Goal: Task Accomplishment & Management: Use online tool/utility

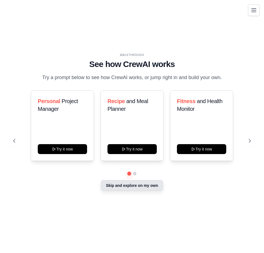
click at [134, 188] on button "Skip and explore on my own" at bounding box center [132, 185] width 62 height 10
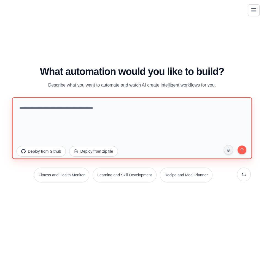
click at [71, 111] on textarea at bounding box center [132, 128] width 240 height 62
click at [74, 111] on textarea at bounding box center [132, 128] width 240 height 62
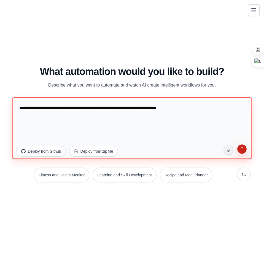
type textarea "**********"
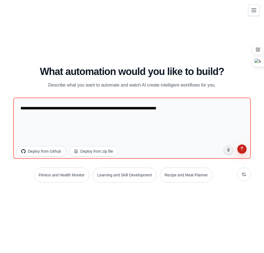
click at [239, 152] on button "submit" at bounding box center [242, 150] width 11 height 11
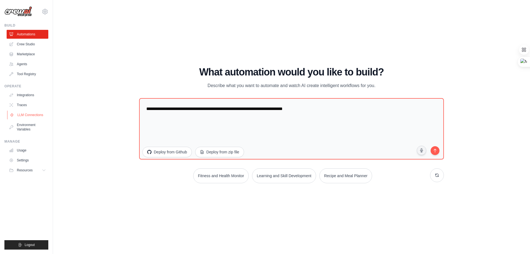
click at [17, 115] on link "LLM Connections" at bounding box center [28, 114] width 42 height 9
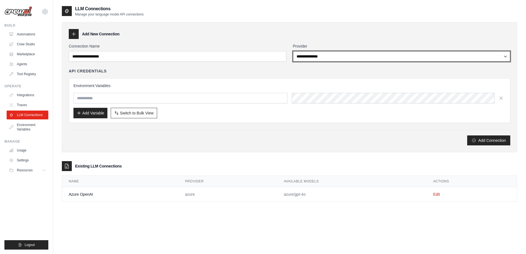
click at [264, 57] on select "**********" at bounding box center [401, 56] width 217 height 10
select select "*****"
click at [264, 51] on select "**********" at bounding box center [401, 56] width 217 height 10
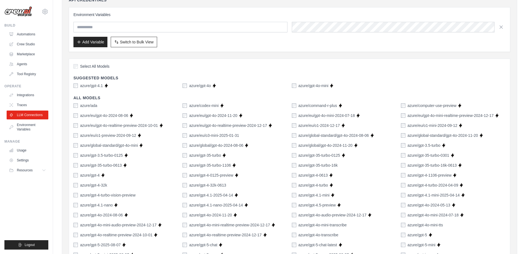
scroll to position [83, 0]
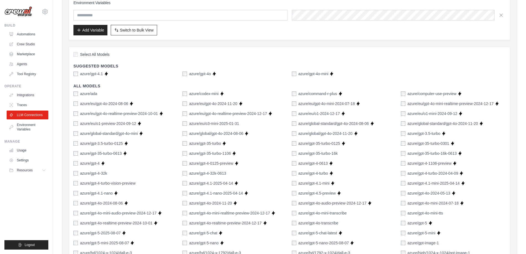
click at [189, 74] on div "azure/gpt-4o" at bounding box center [196, 74] width 28 height 6
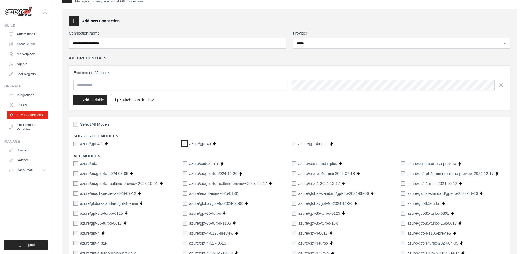
scroll to position [0, 0]
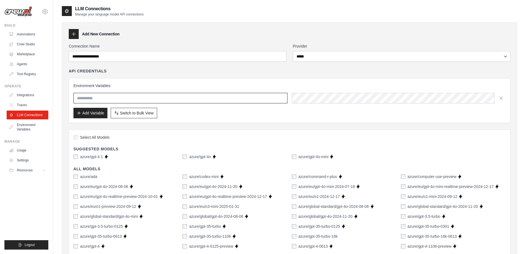
click at [205, 99] on input "text" at bounding box center [180, 98] width 214 height 10
click at [112, 96] on input "text" at bounding box center [180, 98] width 214 height 10
type input "**********"
click at [84, 110] on button "Add Variable" at bounding box center [90, 112] width 34 height 10
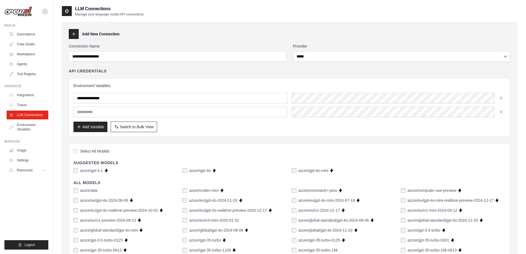
click at [93, 114] on input "text" at bounding box center [180, 111] width 214 height 10
click at [92, 126] on button "Add Variable" at bounding box center [90, 126] width 34 height 10
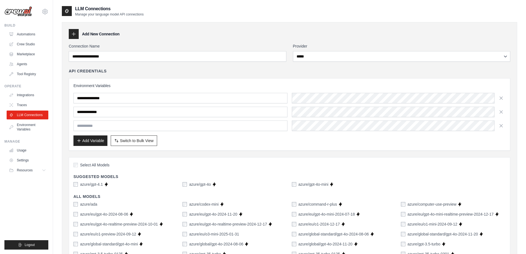
click at [92, 126] on input "text" at bounding box center [180, 125] width 214 height 10
click at [110, 111] on input "**********" at bounding box center [180, 111] width 214 height 10
click at [114, 111] on input "**********" at bounding box center [180, 111] width 214 height 10
type input "**********"
click at [105, 98] on input "**********" at bounding box center [180, 98] width 214 height 10
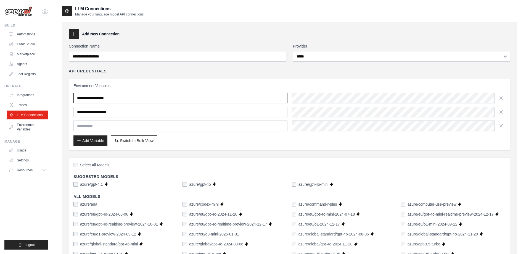
type input "**********"
click at [117, 123] on input "text" at bounding box center [180, 125] width 214 height 10
click at [90, 124] on input "**********" at bounding box center [180, 125] width 214 height 10
type input "**********"
click at [85, 144] on button "Add Variable" at bounding box center [90, 140] width 34 height 10
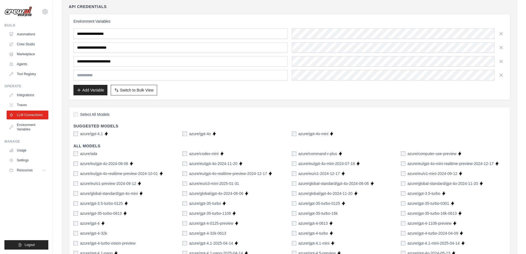
scroll to position [83, 0]
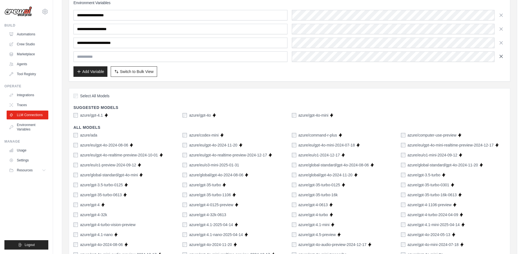
click at [264, 56] on icon "button" at bounding box center [501, 57] width 6 height 6
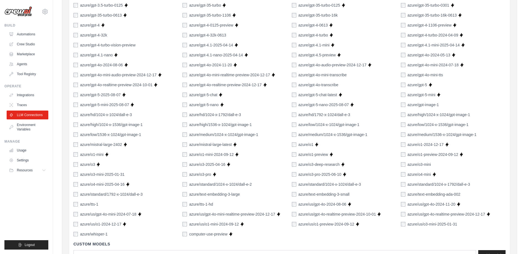
scroll to position [357, 0]
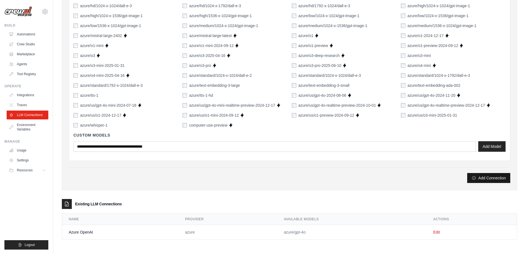
click at [264, 175] on button "Add Connection" at bounding box center [488, 178] width 43 height 10
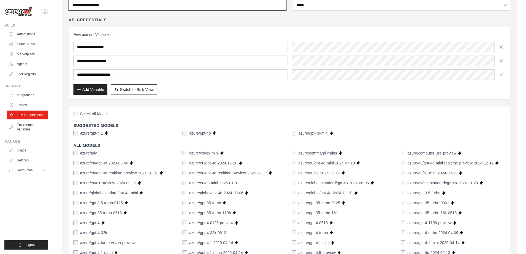
click at [131, 7] on input "Connection Name" at bounding box center [177, 5] width 217 height 10
type input "**********"
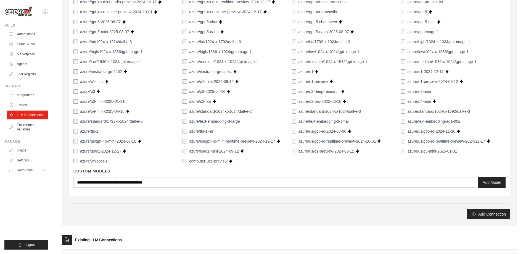
scroll to position [357, 0]
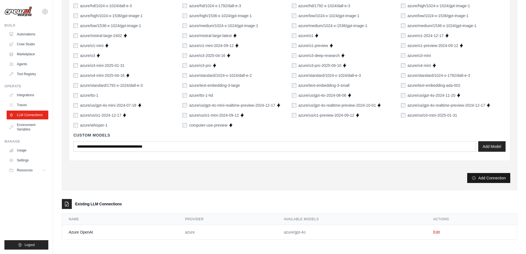
click at [264, 176] on button "Add Connection" at bounding box center [488, 178] width 43 height 10
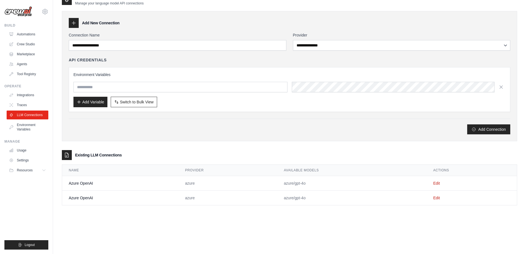
scroll to position [0, 0]
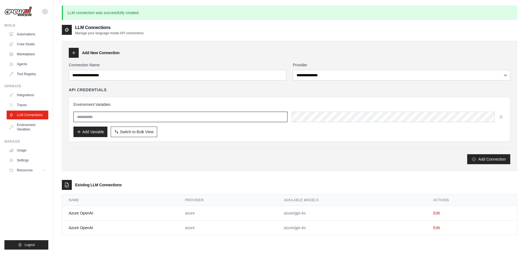
type input "**********"
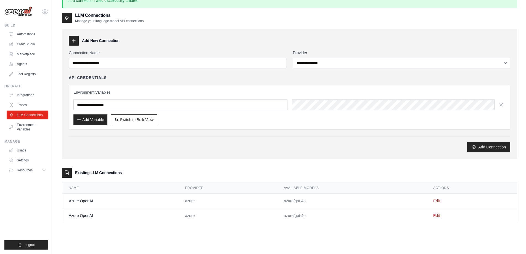
scroll to position [30, 0]
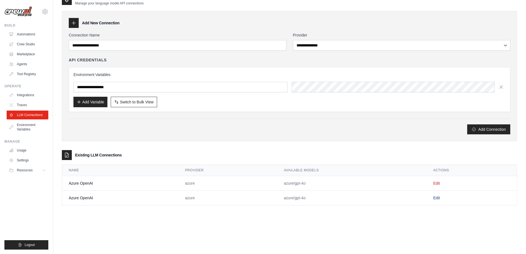
click at [264, 197] on link "Edit" at bounding box center [436, 197] width 7 height 4
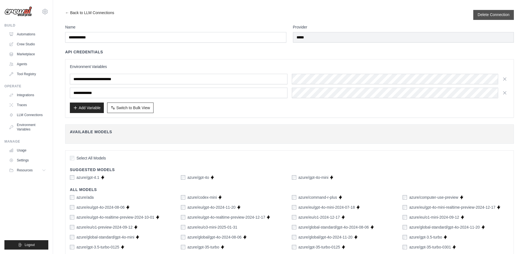
click at [264, 17] on button "Delete Connection" at bounding box center [493, 15] width 32 height 6
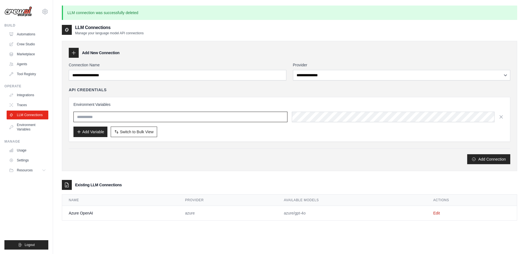
type input "**********"
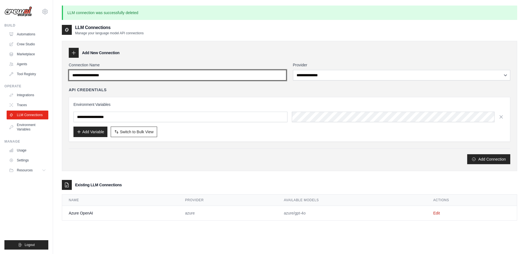
click at [96, 77] on input "Connection Name" at bounding box center [177, 75] width 217 height 10
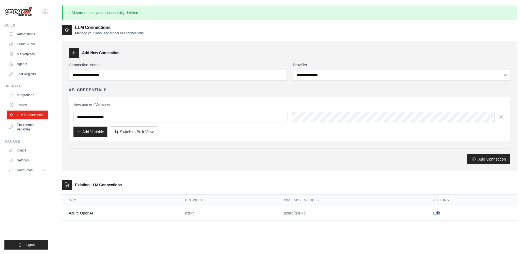
click at [264, 212] on link "Edit" at bounding box center [436, 213] width 7 height 4
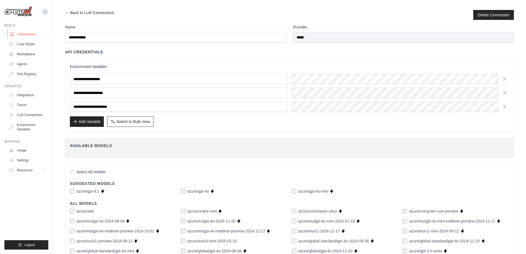
click at [21, 34] on link "Automations" at bounding box center [28, 34] width 42 height 9
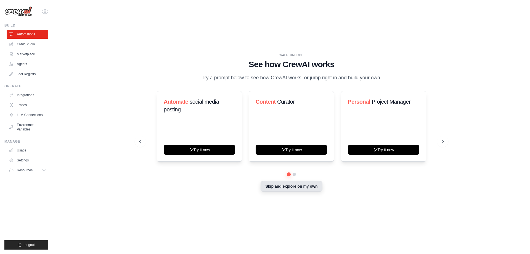
click at [264, 184] on button "Skip and explore on my own" at bounding box center [291, 186] width 62 height 10
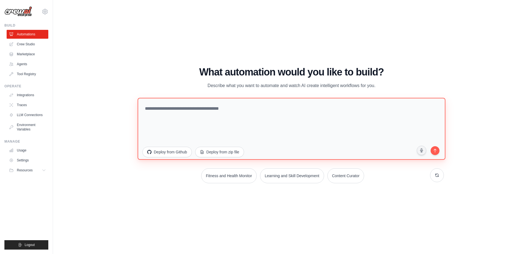
click at [167, 113] on textarea at bounding box center [291, 128] width 308 height 62
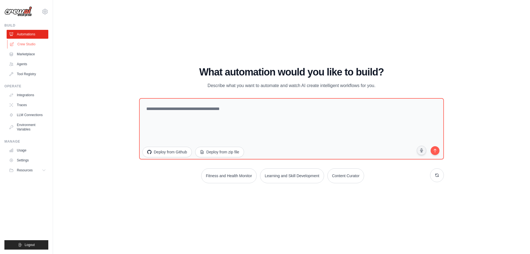
click at [25, 41] on link "Crew Studio" at bounding box center [28, 44] width 42 height 9
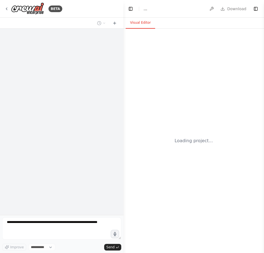
select select "****"
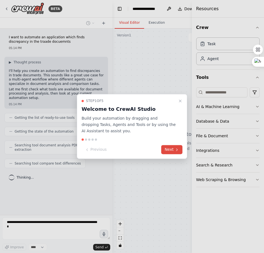
click at [181, 151] on button "Next" at bounding box center [171, 149] width 21 height 9
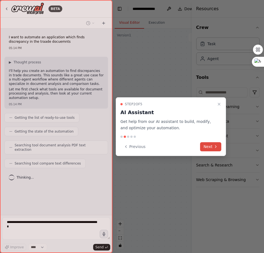
click at [209, 148] on button "Next" at bounding box center [210, 146] width 21 height 9
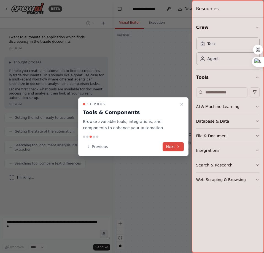
click at [164, 147] on button "Next" at bounding box center [173, 146] width 21 height 9
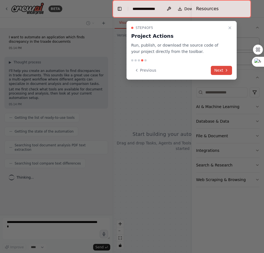
click at [223, 66] on button "Next" at bounding box center [221, 70] width 21 height 9
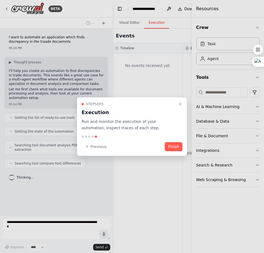
click at [174, 152] on div "Step 5 of 5 Execution Run and monitor the execution of your automation, inspect…" at bounding box center [132, 126] width 110 height 59
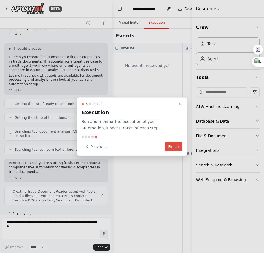
click at [173, 147] on button "Finish" at bounding box center [174, 146] width 18 height 9
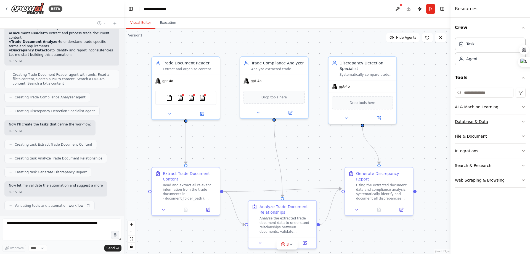
scroll to position [172, 0]
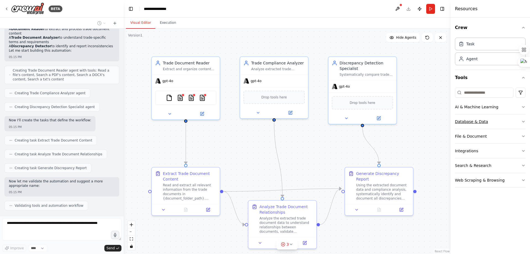
click at [264, 119] on button "Database & Data" at bounding box center [490, 121] width 71 height 14
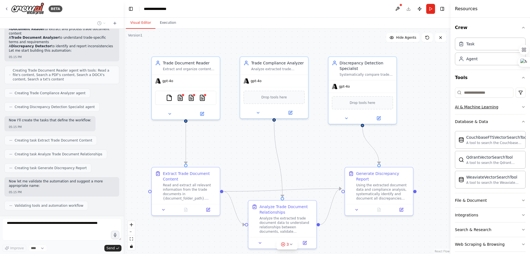
click at [264, 111] on button "AI & Machine Learning" at bounding box center [490, 107] width 71 height 14
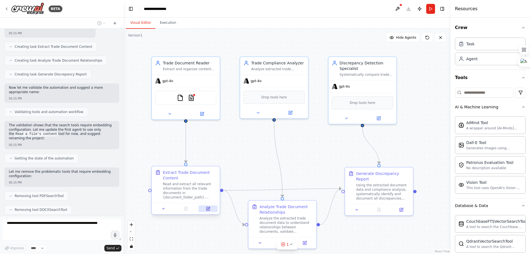
scroll to position [279, 0]
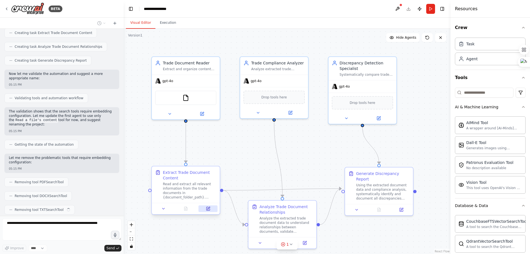
click at [207, 208] on icon at bounding box center [208, 208] width 4 height 4
click at [183, 198] on div "Read and extract all relevant information from the trade documents in {document…" at bounding box center [190, 191] width 54 height 18
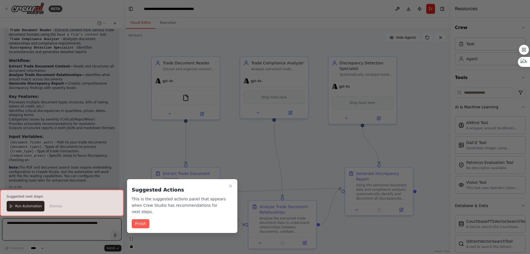
scroll to position [545, 0]
click at [144, 219] on button "Finish" at bounding box center [141, 223] width 18 height 9
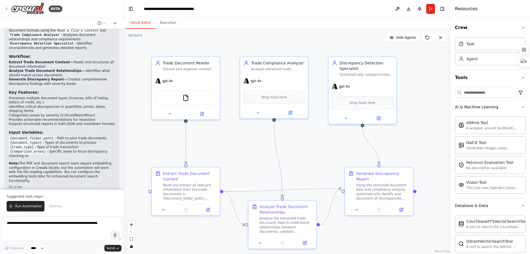
click at [15, 206] on button "Run Automation" at bounding box center [26, 206] width 38 height 10
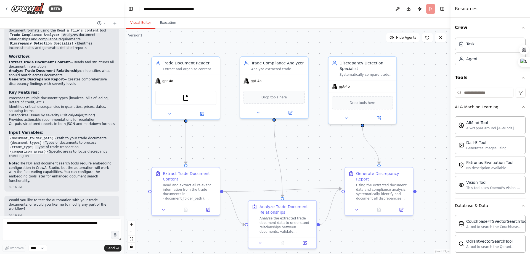
scroll to position [518, 0]
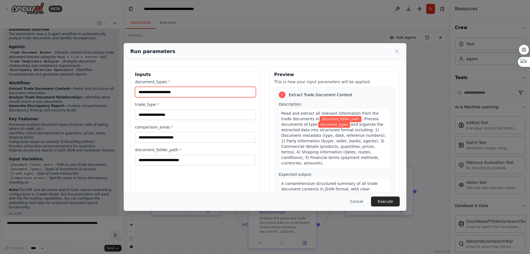
click at [207, 91] on input "document_types *" at bounding box center [195, 92] width 121 height 10
type input "***"
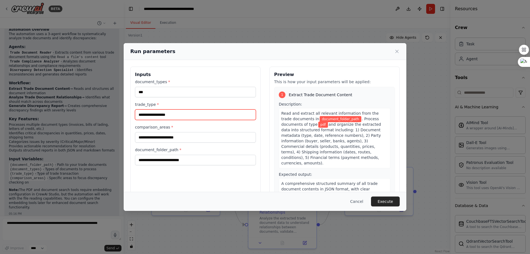
click at [221, 114] on input "trade_type *" at bounding box center [195, 114] width 121 height 10
type input "******"
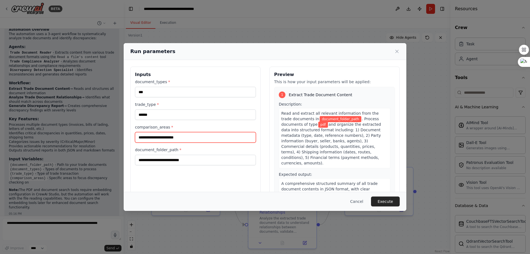
click at [212, 140] on input "comparison_areas *" at bounding box center [195, 137] width 121 height 10
click at [192, 137] on input "comparison_areas *" at bounding box center [195, 137] width 121 height 10
click at [185, 137] on input "comparison_areas *" at bounding box center [195, 137] width 121 height 10
type input "**********"
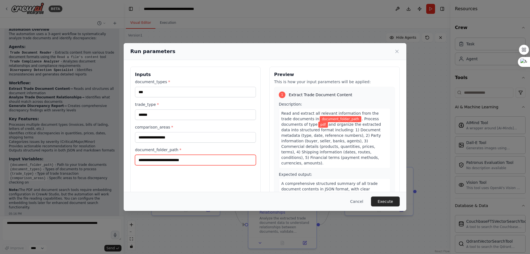
click at [184, 156] on input "document_folder_path *" at bounding box center [195, 160] width 121 height 10
click at [181, 161] on input "document_folder_path *" at bounding box center [195, 160] width 121 height 10
click at [164, 162] on input "document_folder_path *" at bounding box center [195, 160] width 121 height 10
paste input "**********"
type input "**********"
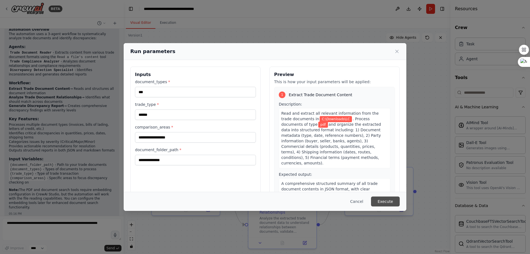
click at [264, 202] on button "Execute" at bounding box center [385, 201] width 29 height 10
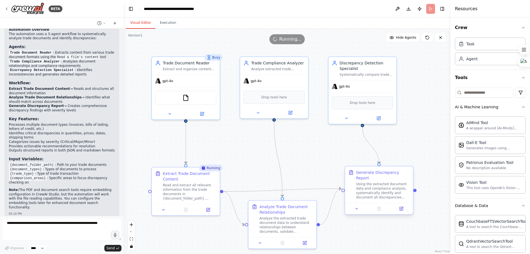
scroll to position [545, 0]
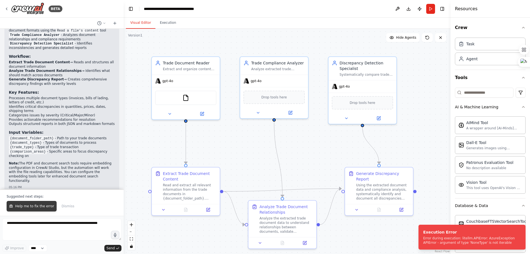
click at [35, 209] on button "Help me to fix the error" at bounding box center [32, 206] width 50 height 10
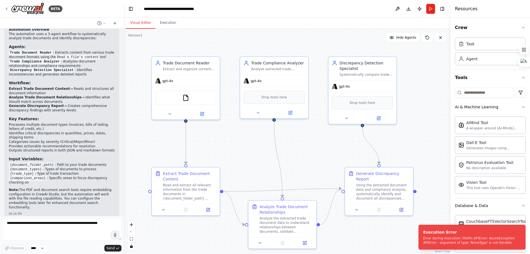
scroll to position [532, 0]
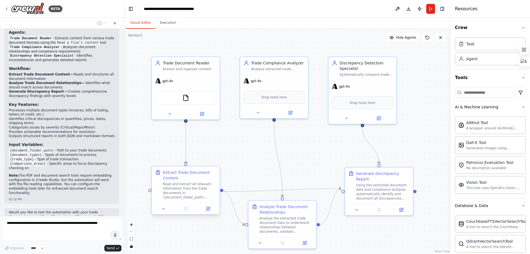
click at [166, 212] on div at bounding box center [186, 208] width 68 height 11
click at [165, 210] on icon at bounding box center [163, 208] width 4 height 4
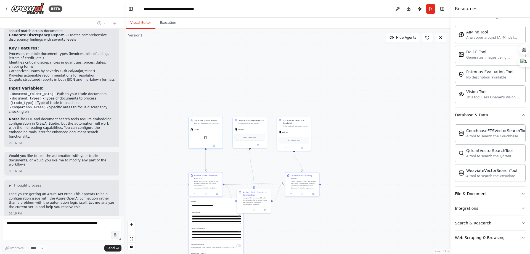
scroll to position [603, 0]
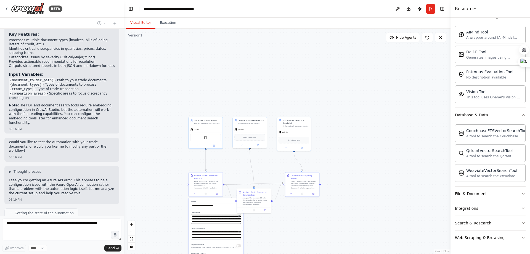
drag, startPoint x: 186, startPoint y: 169, endPoint x: 178, endPoint y: 158, distance: 13.9
click at [178, 158] on div ".deletable-edge-delete-btn { width: 20px; height: 20px; border: 0px solid #ffff…" at bounding box center [287, 141] width 327 height 225
click at [205, 201] on label "Name" at bounding box center [216, 201] width 50 height 2
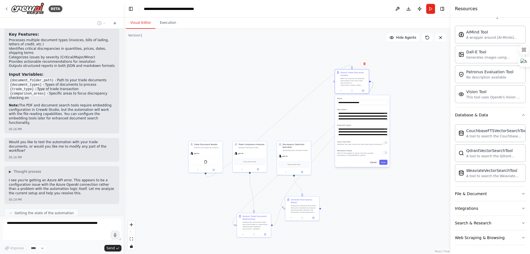
drag, startPoint x: 210, startPoint y: 199, endPoint x: 356, endPoint y: 96, distance: 179.0
click at [264, 96] on div "**********" at bounding box center [362, 131] width 55 height 72
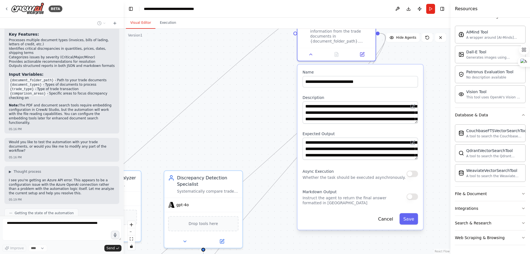
click at [264, 222] on div "Cancel Save" at bounding box center [359, 218] width 115 height 11
click at [264, 221] on button "Save" at bounding box center [408, 218] width 18 height 11
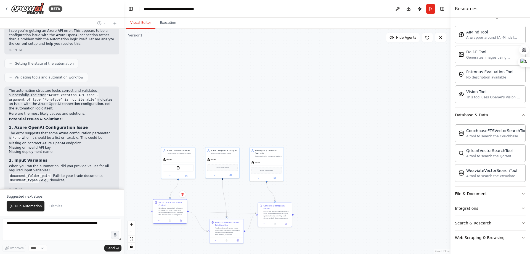
drag, startPoint x: 330, startPoint y: 85, endPoint x: 174, endPoint y: 211, distance: 200.1
click at [174, 211] on div "Read and extract all relevant information from the trade documents provided. Pr…" at bounding box center [171, 211] width 27 height 9
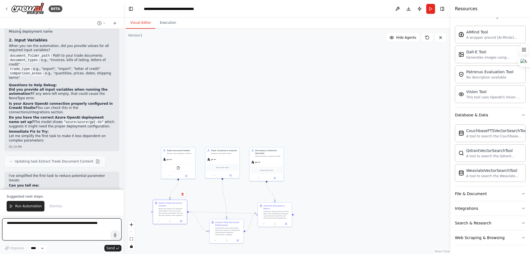
scroll to position [876, 0]
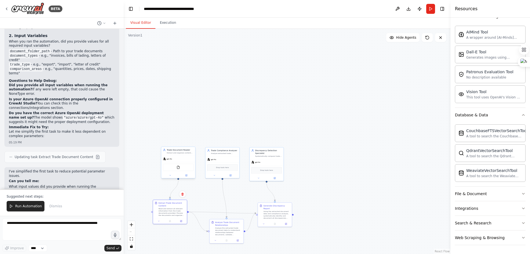
click at [183, 159] on div "gpt-4o" at bounding box center [178, 159] width 34 height 6
click at [183, 158] on div "gpt-4o" at bounding box center [178, 159] width 34 height 6
click at [187, 175] on button at bounding box center [187, 174] width 16 height 3
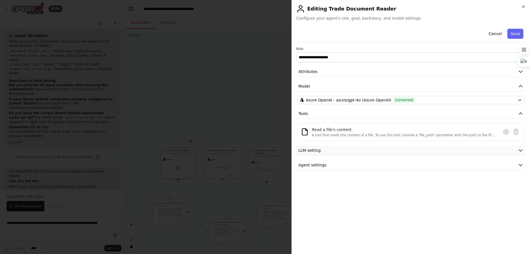
click at [264, 153] on button "LLM setting" at bounding box center [410, 150] width 229 height 10
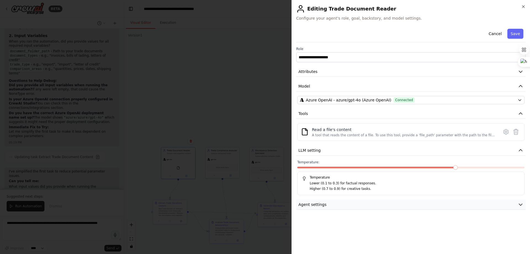
click at [264, 206] on button "Agent settings" at bounding box center [410, 204] width 229 height 10
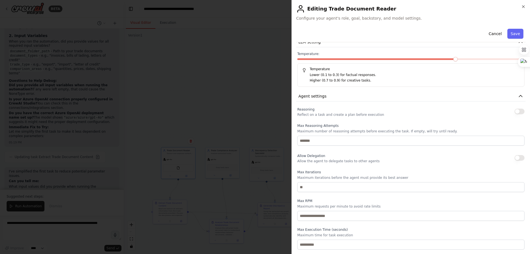
scroll to position [0, 0]
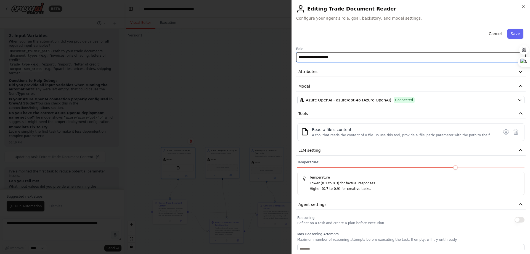
click at [264, 60] on input "**********" at bounding box center [410, 57] width 229 height 10
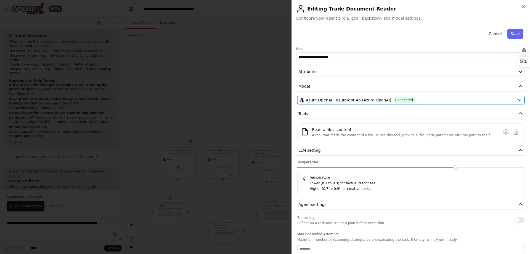
click at [264, 100] on span "Azure OpenAI - azure/gpt-4o (Azure OpenAI)" at bounding box center [349, 100] width 86 height 6
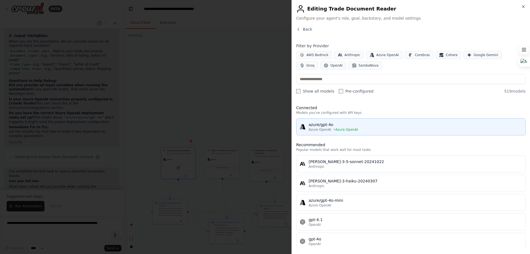
click at [264, 128] on span "• Azure OpenAI" at bounding box center [345, 129] width 25 height 4
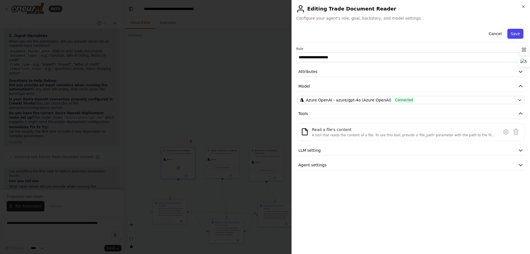
click at [264, 36] on button "Save" at bounding box center [515, 34] width 16 height 10
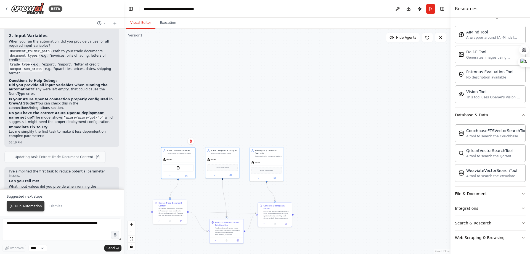
click at [25, 210] on button "Run Automation" at bounding box center [26, 206] width 38 height 10
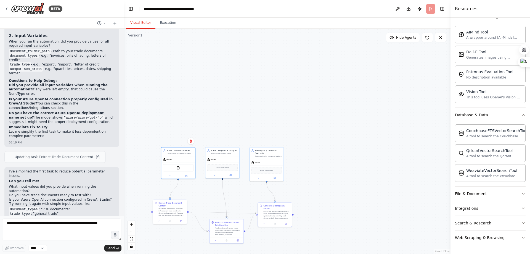
scroll to position [850, 0]
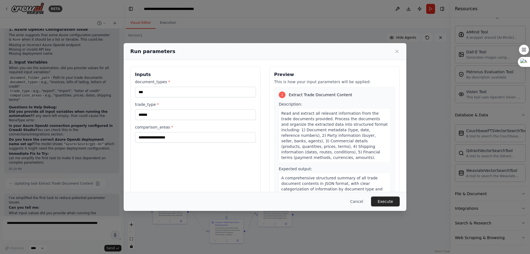
click at [264, 195] on div "Cancel Execute" at bounding box center [265, 200] width 283 height 19
click at [264, 200] on button "Cancel" at bounding box center [357, 201] width 22 height 10
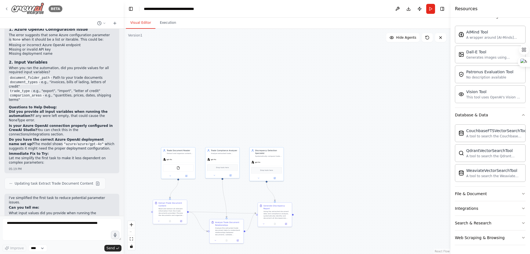
click at [12, 7] on img at bounding box center [27, 8] width 33 height 12
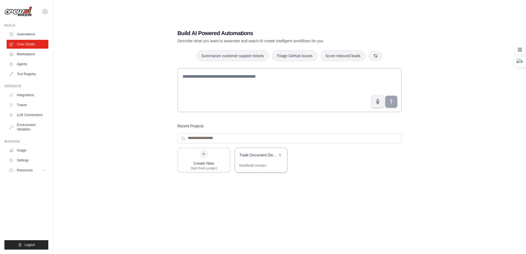
click at [256, 167] on div "Modified 8 minutes" at bounding box center [252, 165] width 27 height 4
click at [30, 113] on link "LLM Connections" at bounding box center [28, 114] width 42 height 9
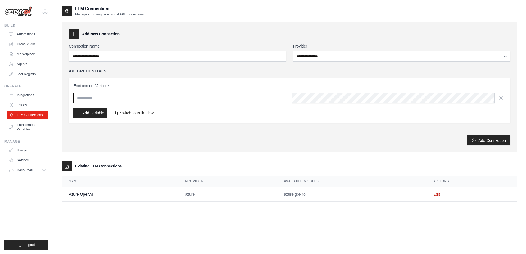
type input "**********"
click at [438, 192] on link "Edit" at bounding box center [436, 194] width 7 height 4
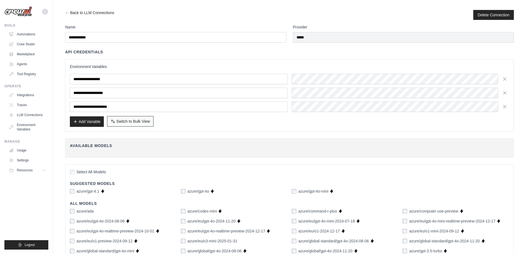
click at [147, 123] on span "Switch to Bulk View" at bounding box center [133, 121] width 34 height 6
type textarea "**********"
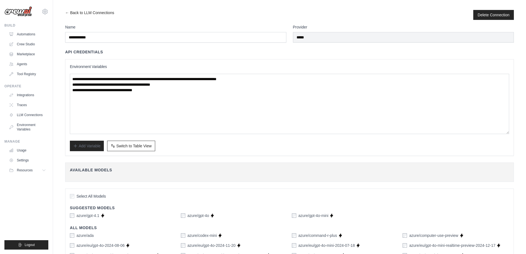
click at [128, 145] on span "Switch to Table View" at bounding box center [133, 146] width 35 height 6
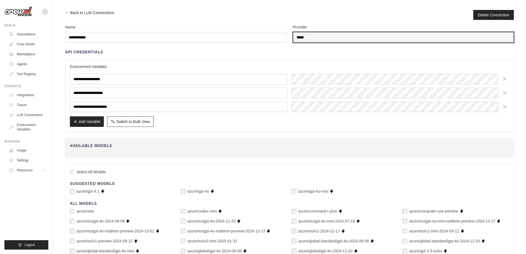
click at [379, 41] on input "*****" at bounding box center [403, 37] width 221 height 10
drag, startPoint x: 333, startPoint y: 36, endPoint x: 222, endPoint y: 36, distance: 111.7
click at [222, 36] on div "**********" at bounding box center [289, 33] width 448 height 18
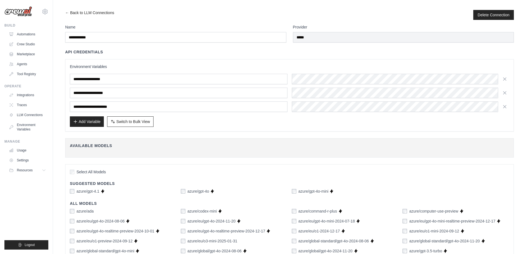
click at [359, 31] on div "Provider *****" at bounding box center [403, 33] width 221 height 18
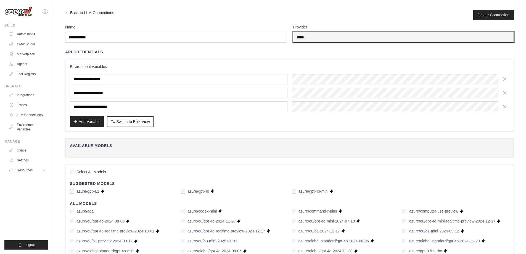
click at [363, 34] on input "*****" at bounding box center [403, 37] width 221 height 10
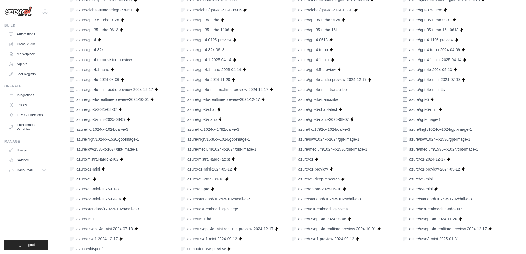
scroll to position [299, 0]
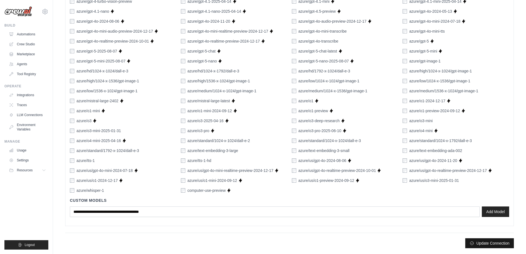
click at [506, 246] on button "Update Connection" at bounding box center [489, 243] width 49 height 10
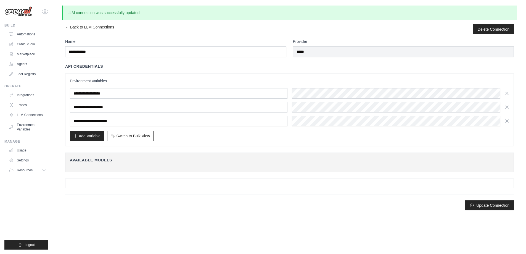
scroll to position [0, 0]
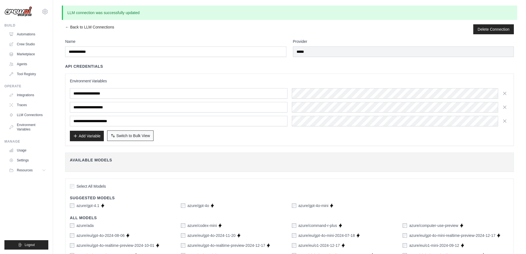
click at [136, 138] on span "Switch to Bulk View" at bounding box center [133, 136] width 34 height 6
type textarea "**********"
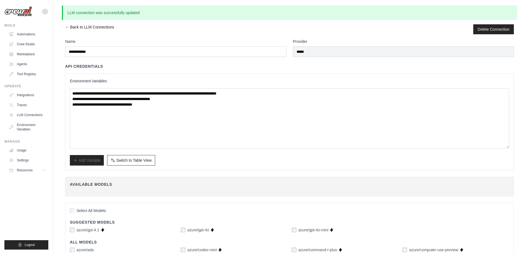
click at [68, 28] on link "← Back to LLM Connections" at bounding box center [89, 29] width 49 height 10
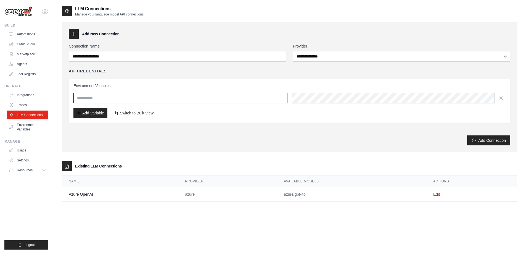
type input "**********"
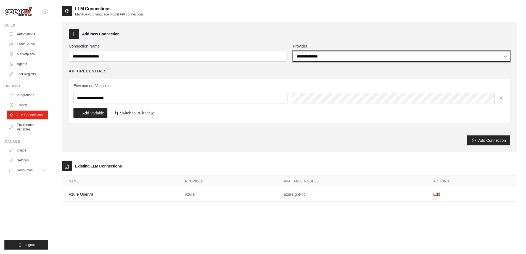
click at [377, 58] on select "**********" at bounding box center [401, 56] width 217 height 10
select select "*****"
click at [293, 51] on select "**********" at bounding box center [401, 56] width 217 height 10
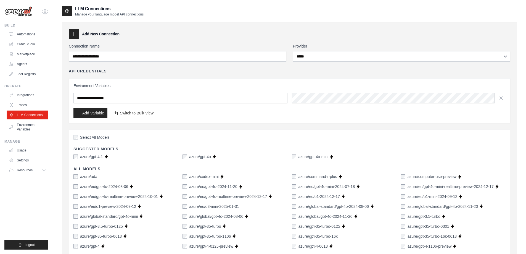
click at [67, 7] on div at bounding box center [67, 11] width 10 height 10
click at [14, 36] on link "Automations" at bounding box center [28, 34] width 42 height 9
click at [18, 43] on link "Crew Studio" at bounding box center [28, 44] width 42 height 9
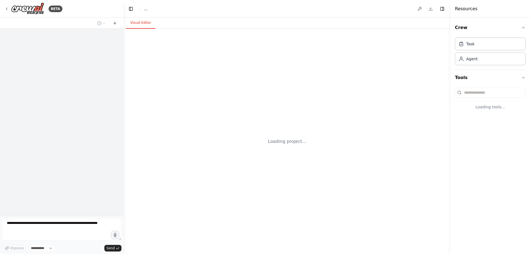
select select "****"
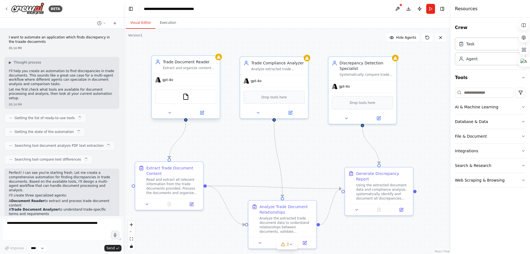
scroll to position [848, 0]
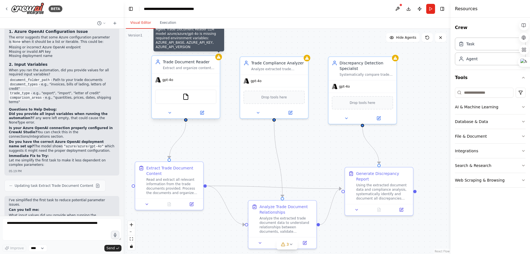
click at [219, 58] on icon at bounding box center [219, 56] width 4 height 3
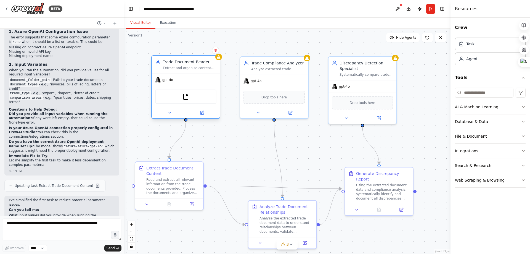
click at [201, 118] on div at bounding box center [186, 112] width 68 height 11
click at [202, 116] on div at bounding box center [186, 112] width 68 height 11
click at [202, 114] on icon at bounding box center [202, 112] width 4 height 4
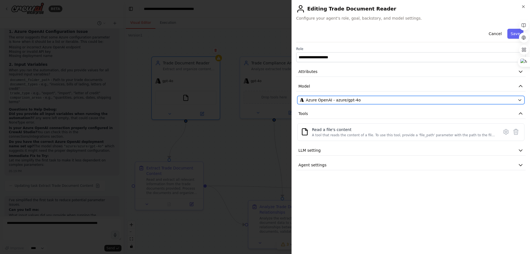
click at [371, 100] on div "Azure OpenAI - azure/gpt-4o" at bounding box center [407, 100] width 215 height 6
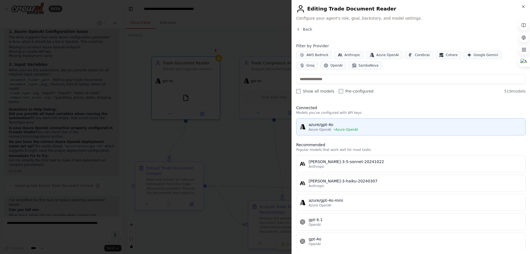
click at [345, 129] on span "• Azure OpenAI" at bounding box center [345, 129] width 25 height 4
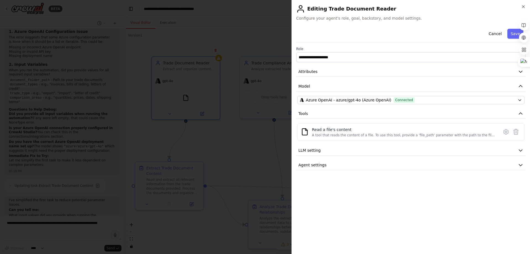
click at [254, 147] on div at bounding box center [265, 127] width 530 height 254
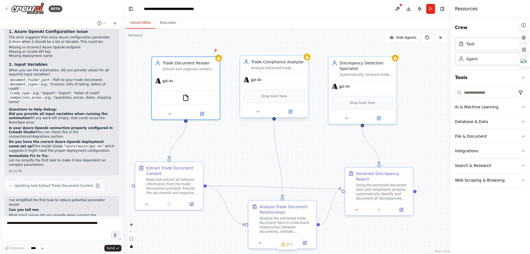
click at [293, 116] on div at bounding box center [274, 111] width 68 height 11
click at [291, 112] on icon at bounding box center [290, 111] width 3 height 3
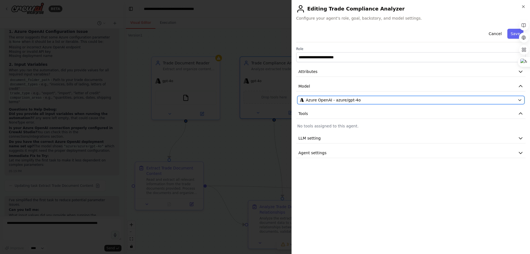
click at [355, 98] on span "Azure OpenAI - azure/gpt-4o" at bounding box center [333, 100] width 55 height 6
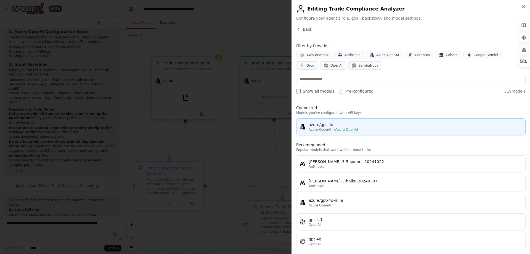
click at [343, 130] on span "• Azure OpenAI" at bounding box center [345, 129] width 25 height 4
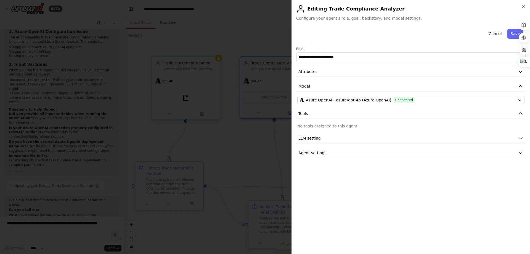
click at [261, 142] on div at bounding box center [265, 127] width 530 height 254
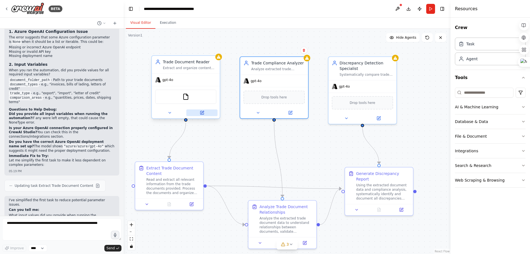
click at [202, 113] on icon at bounding box center [202, 112] width 2 height 2
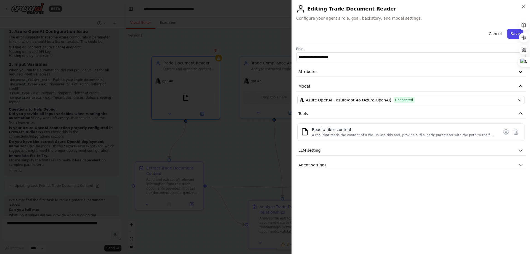
click at [513, 33] on button "Save" at bounding box center [515, 34] width 16 height 10
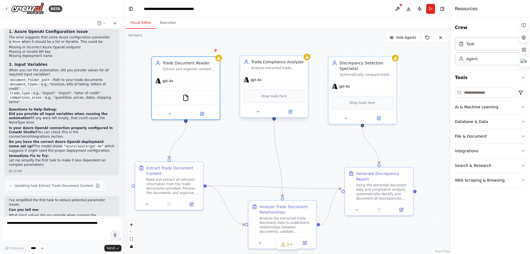
click at [283, 100] on div "Drop tools here" at bounding box center [273, 95] width 61 height 13
click at [291, 112] on icon at bounding box center [290, 111] width 3 height 3
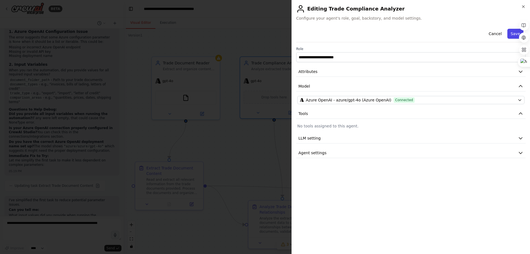
click at [511, 33] on button "Save" at bounding box center [515, 34] width 16 height 10
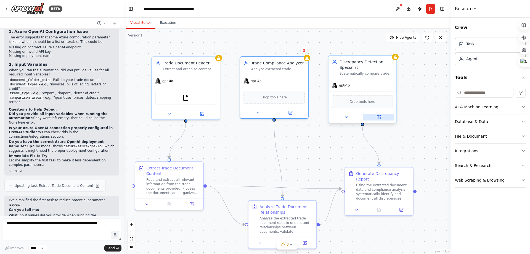
click at [383, 116] on button at bounding box center [378, 117] width 31 height 7
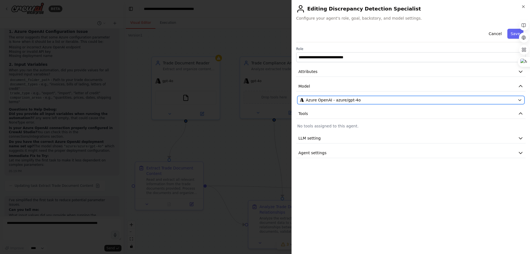
click at [390, 101] on div "Azure OpenAI - azure/gpt-4o" at bounding box center [407, 100] width 215 height 6
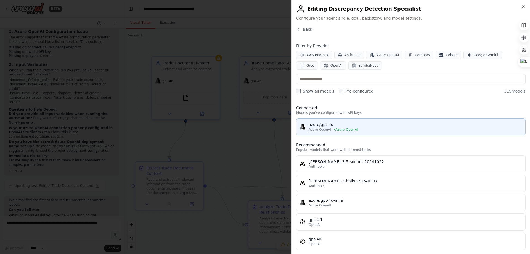
click at [376, 129] on div "Azure OpenAI • Azure OpenAI" at bounding box center [414, 129] width 213 height 4
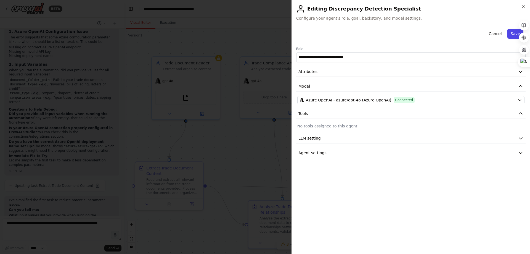
click at [515, 32] on button "Save" at bounding box center [515, 34] width 16 height 10
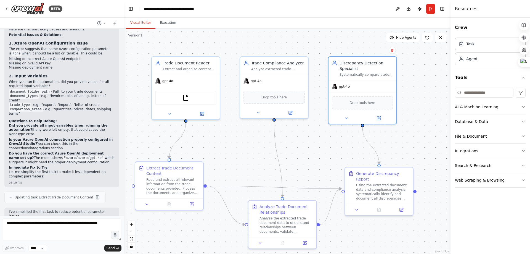
scroll to position [850, 0]
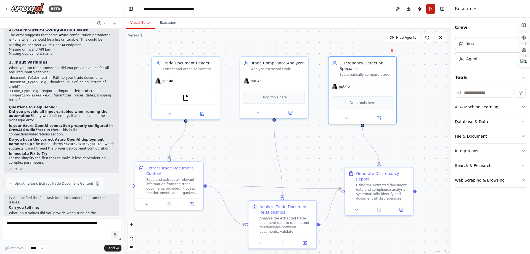
click at [432, 8] on button "Run" at bounding box center [430, 9] width 9 height 10
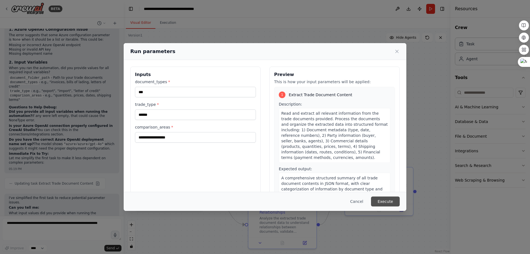
click at [383, 200] on button "Execute" at bounding box center [385, 201] width 29 height 10
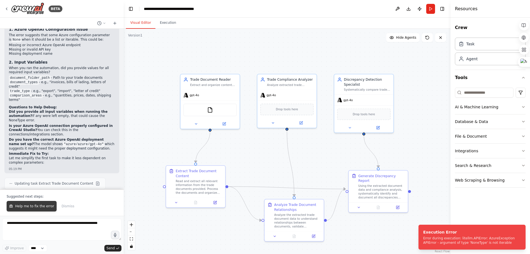
click at [17, 204] on button "Help me to fix the error" at bounding box center [32, 206] width 50 height 10
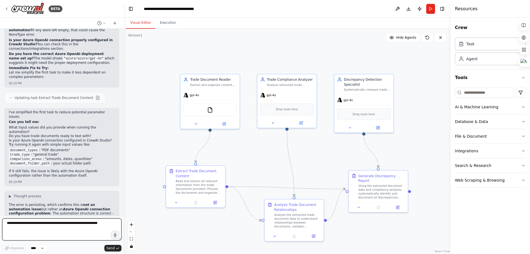
scroll to position [939, 0]
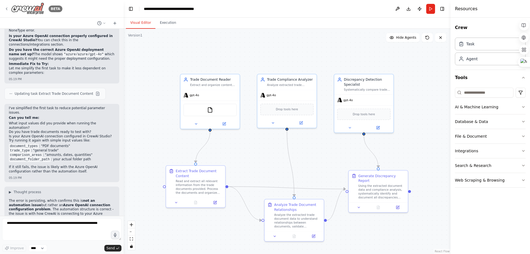
click at [8, 6] on div "BETA" at bounding box center [33, 8] width 58 height 12
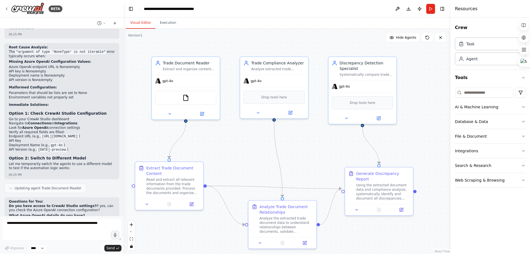
scroll to position [1181, 0]
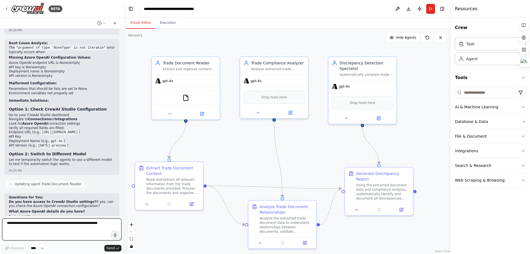
click at [59, 235] on textarea at bounding box center [61, 229] width 119 height 22
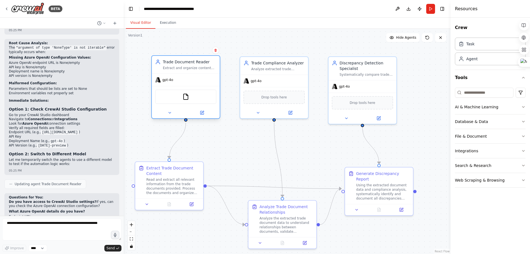
click at [177, 81] on div "gpt-4o" at bounding box center [186, 80] width 68 height 12
click at [199, 114] on button at bounding box center [201, 112] width 31 height 7
click at [199, 115] on button at bounding box center [201, 112] width 31 height 7
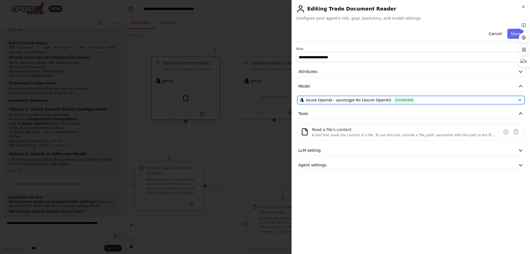
click at [375, 98] on span "Azure OpenAI - azure/gpt-4o (Azure OpenAI)" at bounding box center [349, 100] width 86 height 6
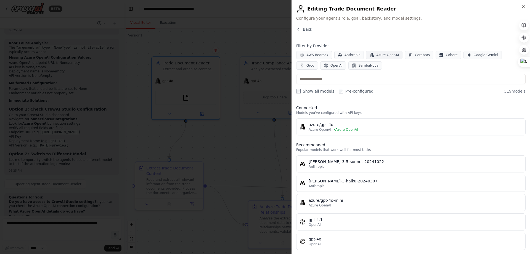
click at [393, 54] on button "Azure OpenAI" at bounding box center [384, 55] width 36 height 8
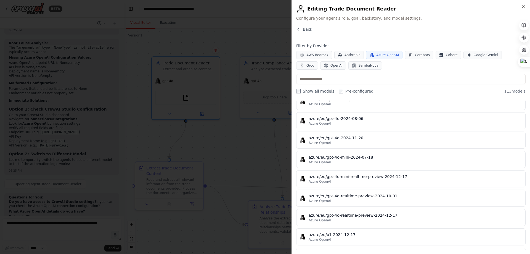
scroll to position [0, 0]
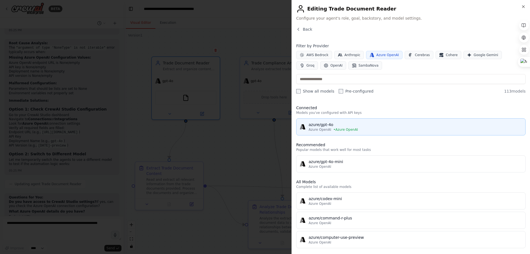
click at [350, 124] on div "azure/gpt-4o" at bounding box center [414, 125] width 213 height 6
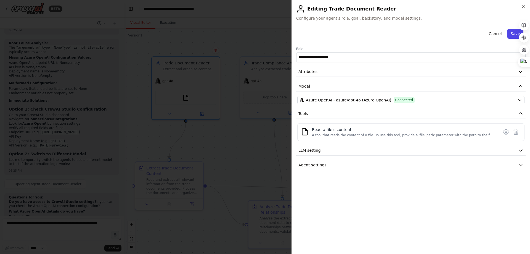
click at [510, 32] on button "Save" at bounding box center [515, 34] width 16 height 10
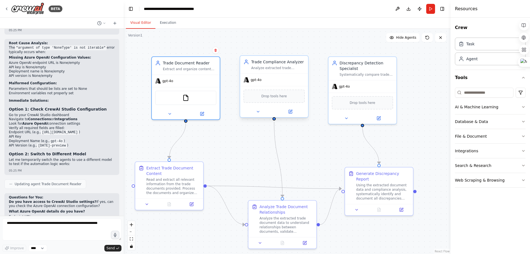
click at [295, 116] on div at bounding box center [274, 111] width 68 height 11
click at [292, 114] on button at bounding box center [290, 111] width 31 height 7
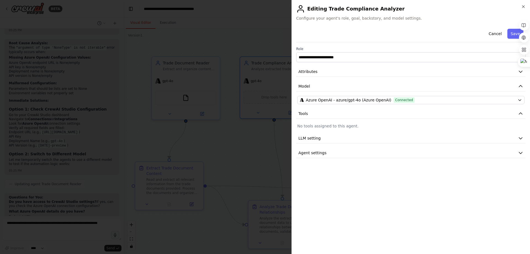
click at [318, 143] on div "**********" at bounding box center [410, 91] width 229 height 131
click at [320, 141] on button "LLM setting" at bounding box center [410, 138] width 229 height 10
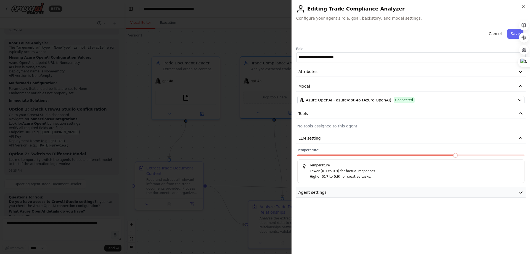
click at [344, 192] on button "Agent settings" at bounding box center [410, 192] width 229 height 10
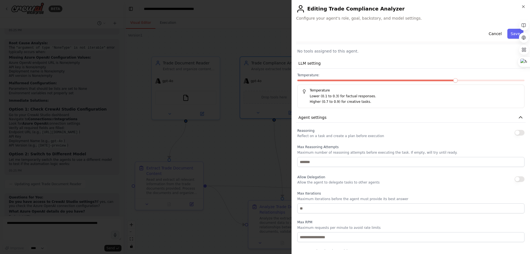
scroll to position [96, 0]
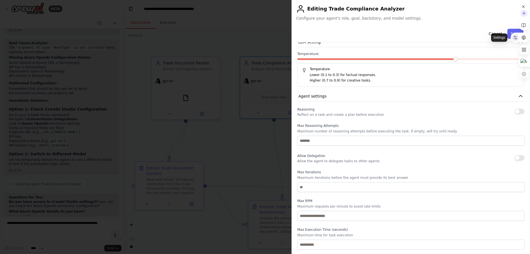
click at [518, 37] on div at bounding box center [515, 38] width 8 height 8
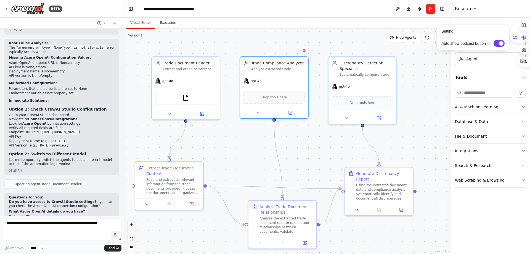
click at [427, 91] on div ".deletable-edge-delete-btn { width: 20px; height: 20px; border: 0px solid #ffff…" at bounding box center [287, 141] width 327 height 225
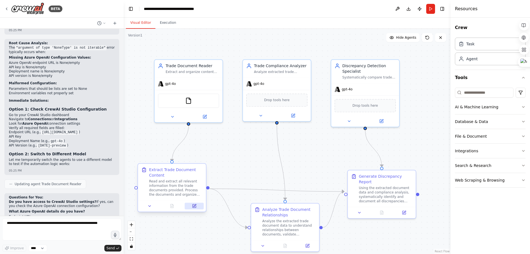
click at [197, 205] on button at bounding box center [194, 205] width 19 height 7
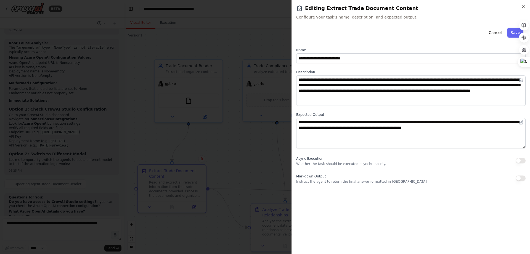
click at [219, 142] on div at bounding box center [265, 127] width 530 height 254
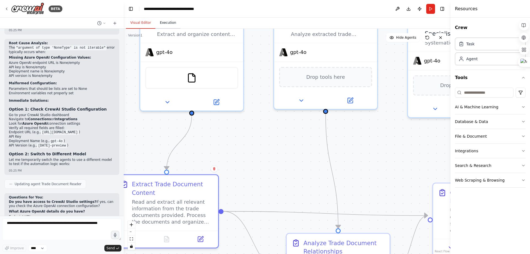
click at [170, 26] on button "Execution" at bounding box center [167, 23] width 25 height 12
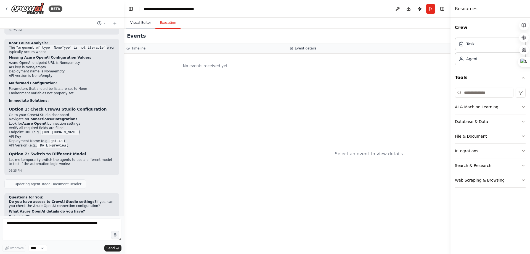
click at [147, 22] on button "Visual Editor" at bounding box center [141, 23] width 30 height 12
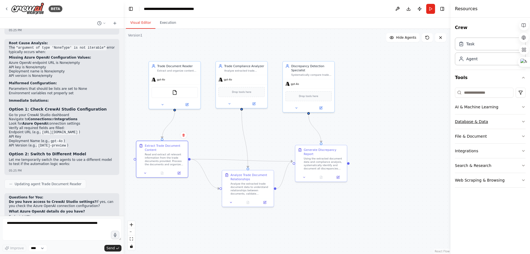
click at [462, 122] on div "Database & Data" at bounding box center [471, 122] width 33 height 6
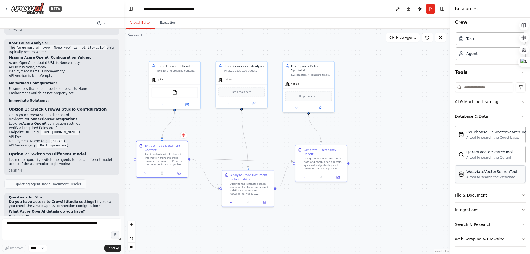
scroll to position [7, 0]
click at [478, 195] on div "File & Document" at bounding box center [471, 194] width 32 height 6
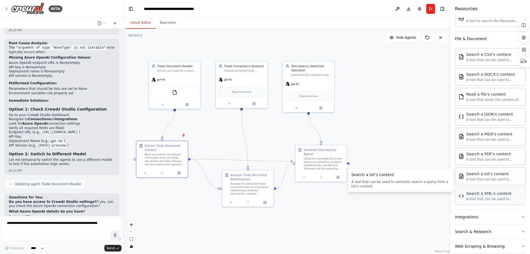
scroll to position [170, 0]
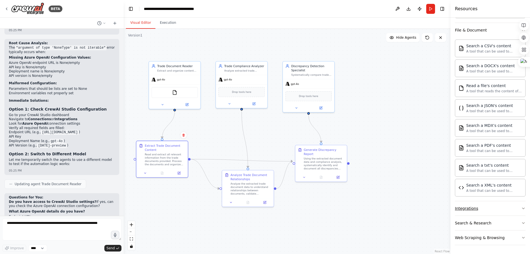
click at [466, 206] on div "Integrations" at bounding box center [466, 208] width 23 height 6
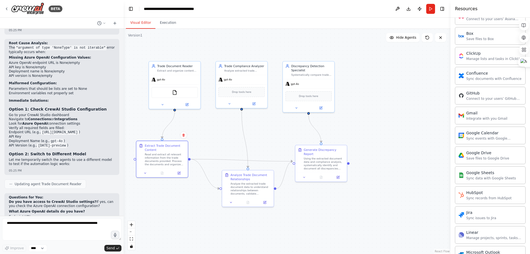
scroll to position [418, 0]
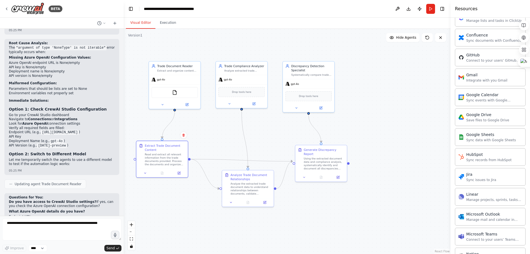
click at [48, 179] on div "Updating agent Trade Document Reader" at bounding box center [45, 183] width 82 height 9
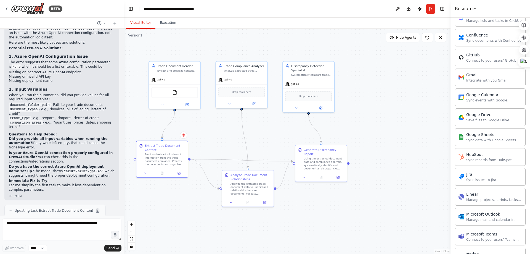
scroll to position [850, 0]
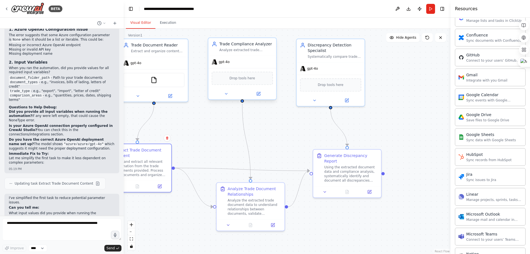
click at [246, 79] on span "Drop tools here" at bounding box center [242, 78] width 26 height 6
click at [246, 81] on span "Drop tools here" at bounding box center [242, 78] width 26 height 6
click at [225, 95] on icon at bounding box center [226, 93] width 4 height 4
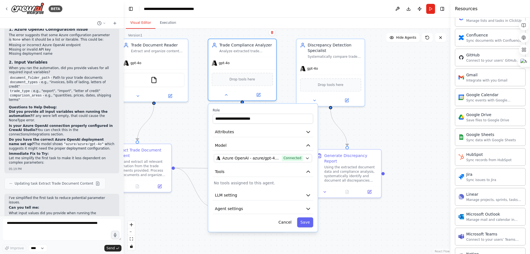
click at [245, 183] on p "No tools assigned to this agent." at bounding box center [263, 183] width 98 height 6
click at [246, 186] on div "**********" at bounding box center [262, 167] width 109 height 128
click at [304, 173] on button "Tools" at bounding box center [263, 171] width 100 height 10
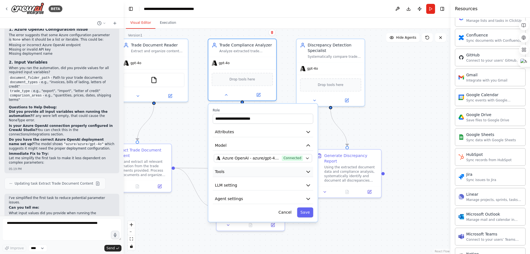
click at [304, 173] on button "Tools" at bounding box center [263, 171] width 100 height 10
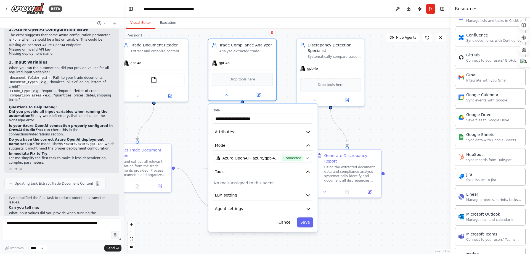
click at [407, 116] on div ".deletable-edge-delete-btn { width: 20px; height: 20px; border: 0px solid #ffff…" at bounding box center [287, 141] width 327 height 225
click at [291, 225] on button "Cancel" at bounding box center [285, 222] width 20 height 10
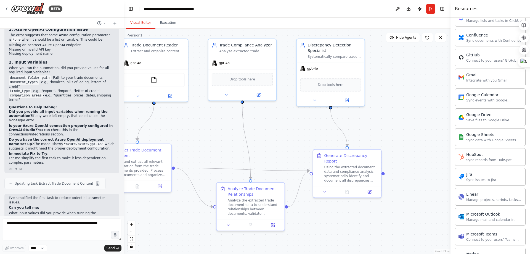
click at [324, 218] on div ".deletable-edge-delete-btn { width: 20px; height: 20px; border: 0px solid #ffff…" at bounding box center [287, 141] width 327 height 225
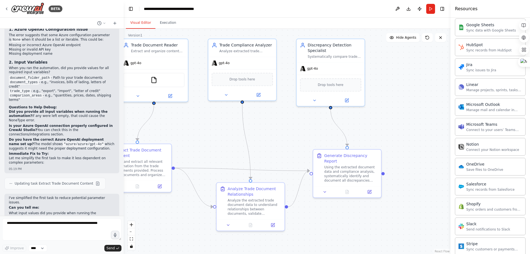
scroll to position [592, 0]
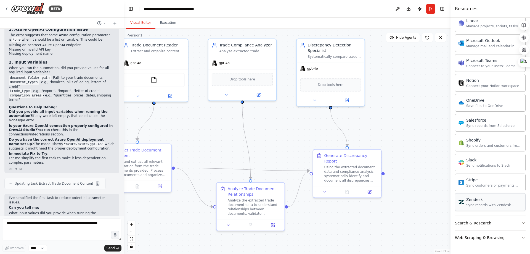
click at [481, 205] on div "Sync records with Zendesk Support" at bounding box center [494, 205] width 56 height 4
click at [481, 225] on div "Search & Research" at bounding box center [473, 223] width 36 height 6
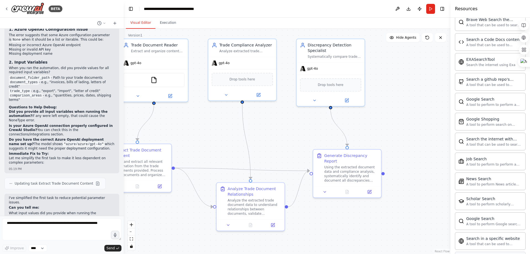
scroll to position [874, 0]
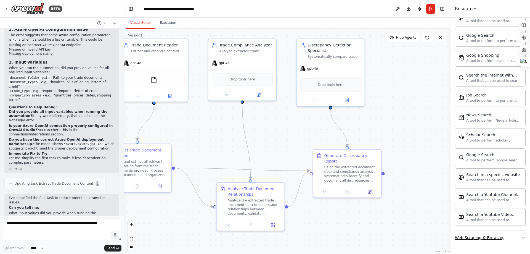
click at [487, 237] on div "Web Scraping & Browsing" at bounding box center [480, 238] width 50 height 6
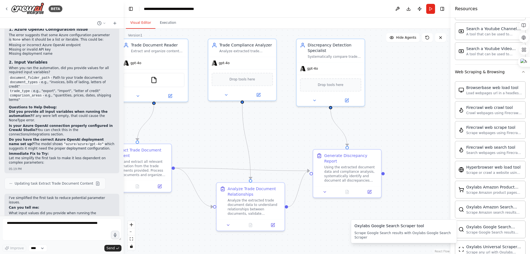
scroll to position [1176, 0]
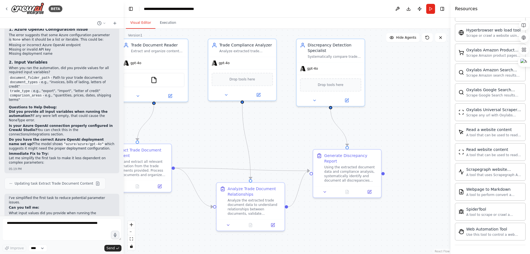
click at [408, 96] on div ".deletable-edge-delete-btn { width: 20px; height: 20px; border: 0px solid #ffff…" at bounding box center [287, 141] width 327 height 225
